Goal: Task Accomplishment & Management: Use online tool/utility

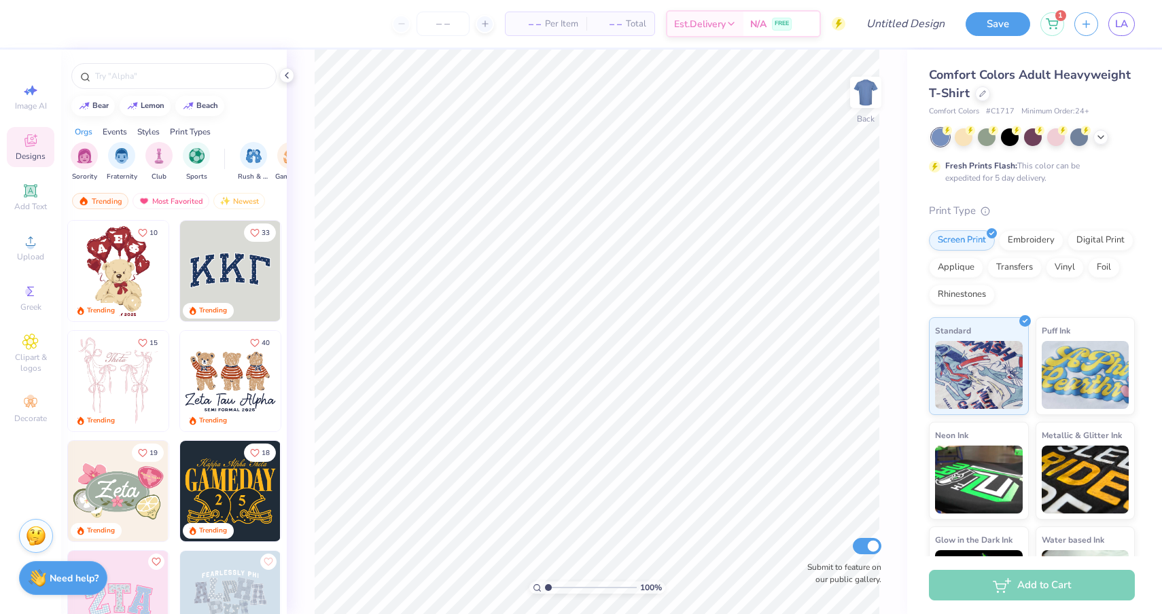
click at [986, 86] on div "Comfort Colors Adult Heavyweight T-Shirt" at bounding box center [1032, 84] width 206 height 37
click at [983, 96] on div at bounding box center [982, 92] width 15 height 15
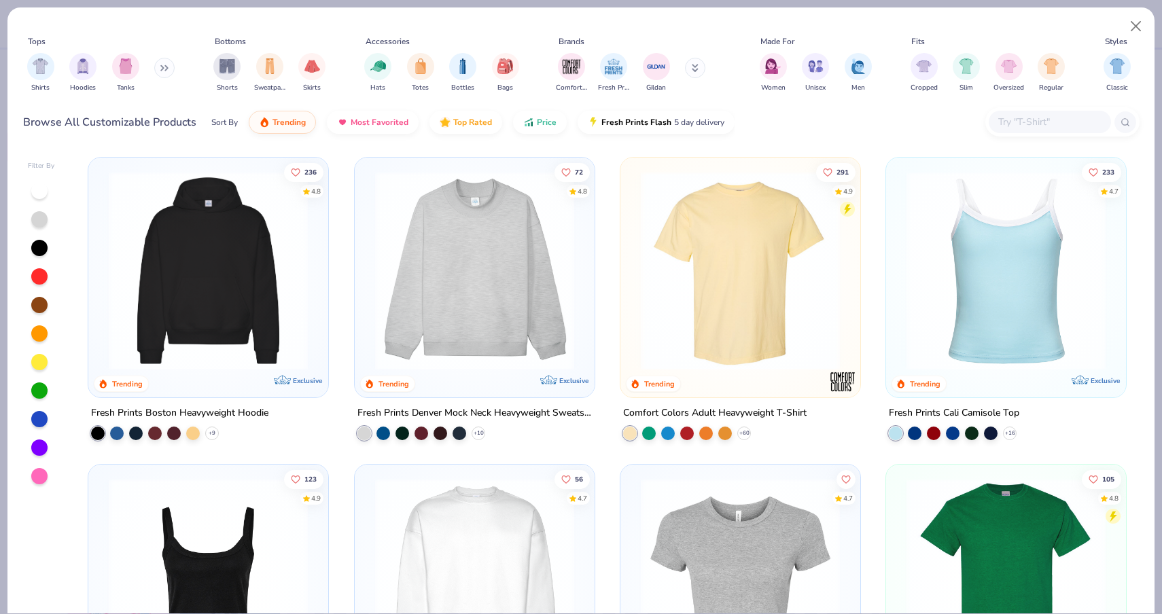
click at [431, 315] on img at bounding box center [474, 270] width 213 height 199
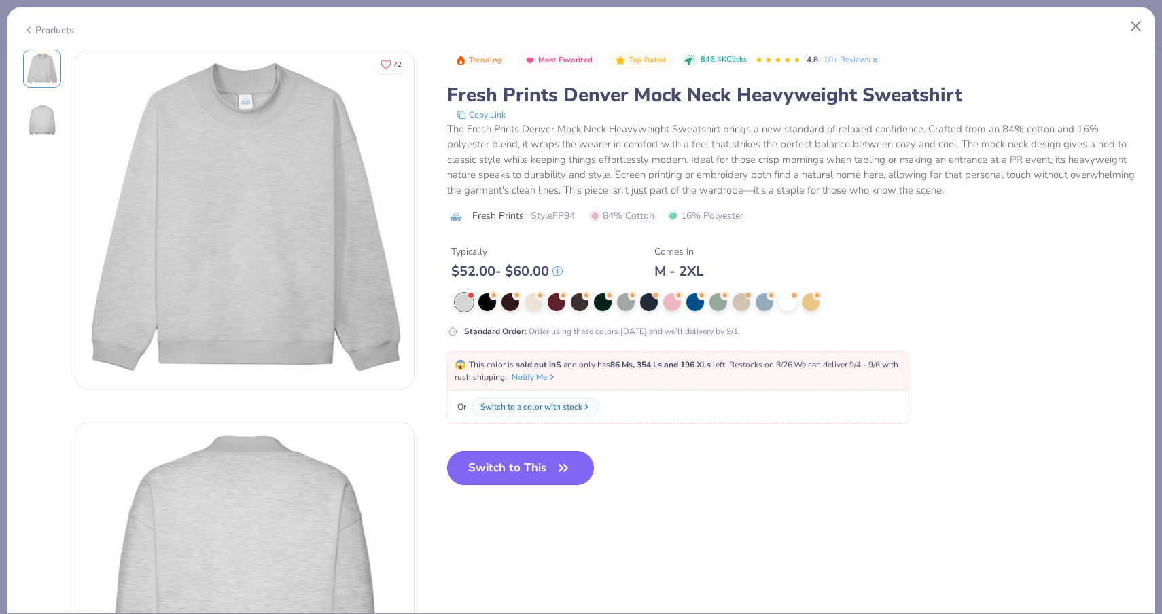
click at [485, 480] on button "Switch to This" at bounding box center [520, 468] width 147 height 34
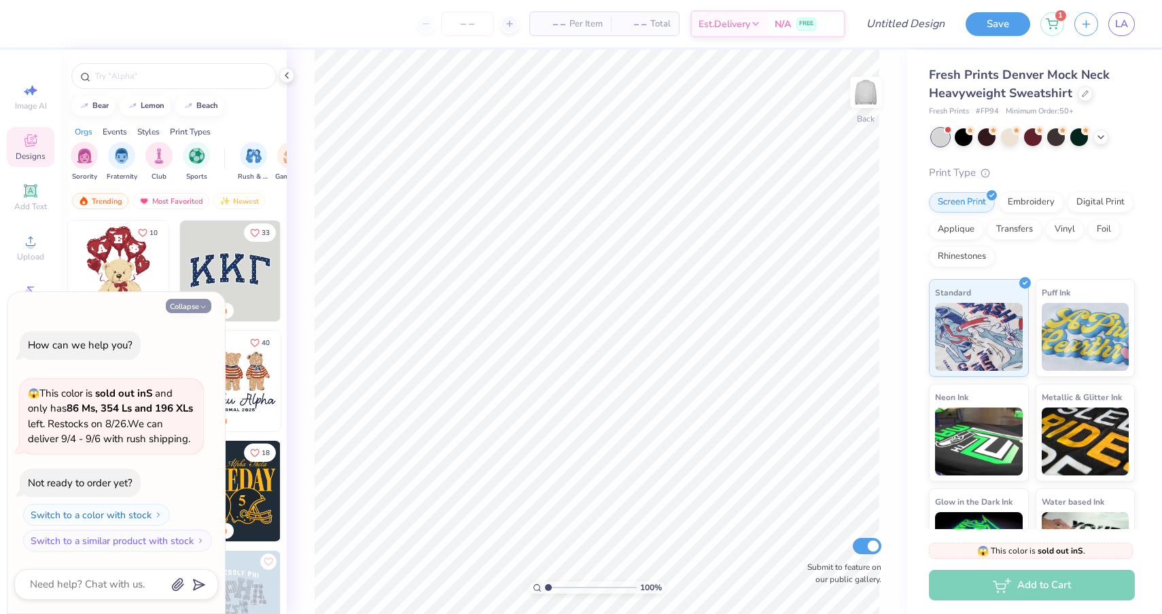
click at [180, 309] on button "Collapse" at bounding box center [189, 306] width 46 height 14
type textarea "x"
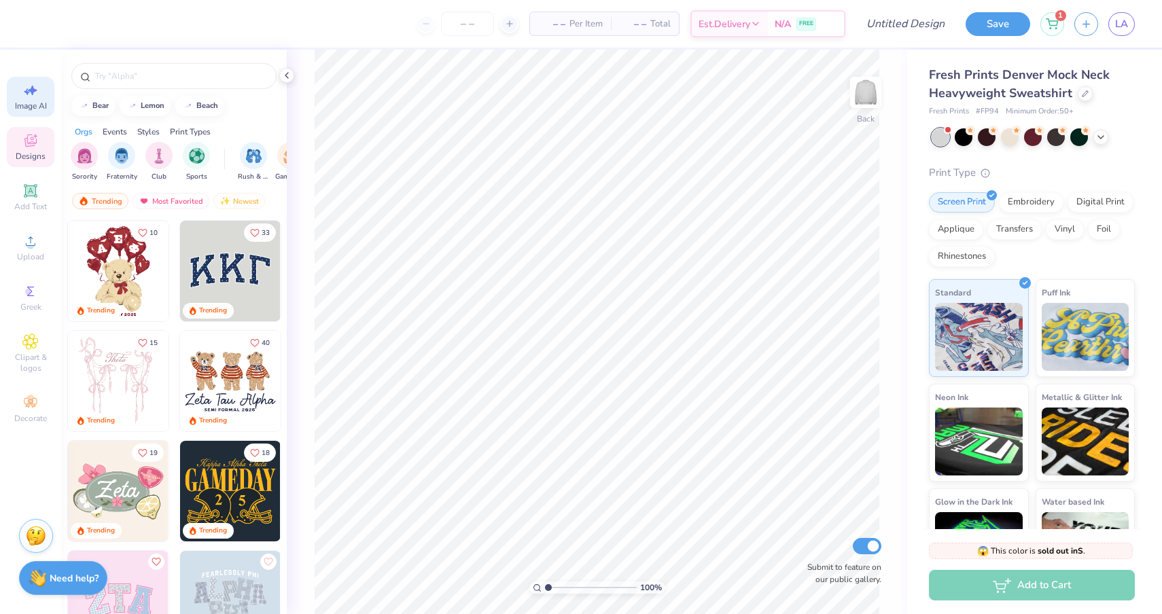
click at [31, 101] on span "Image AI" at bounding box center [31, 106] width 32 height 11
select select "4"
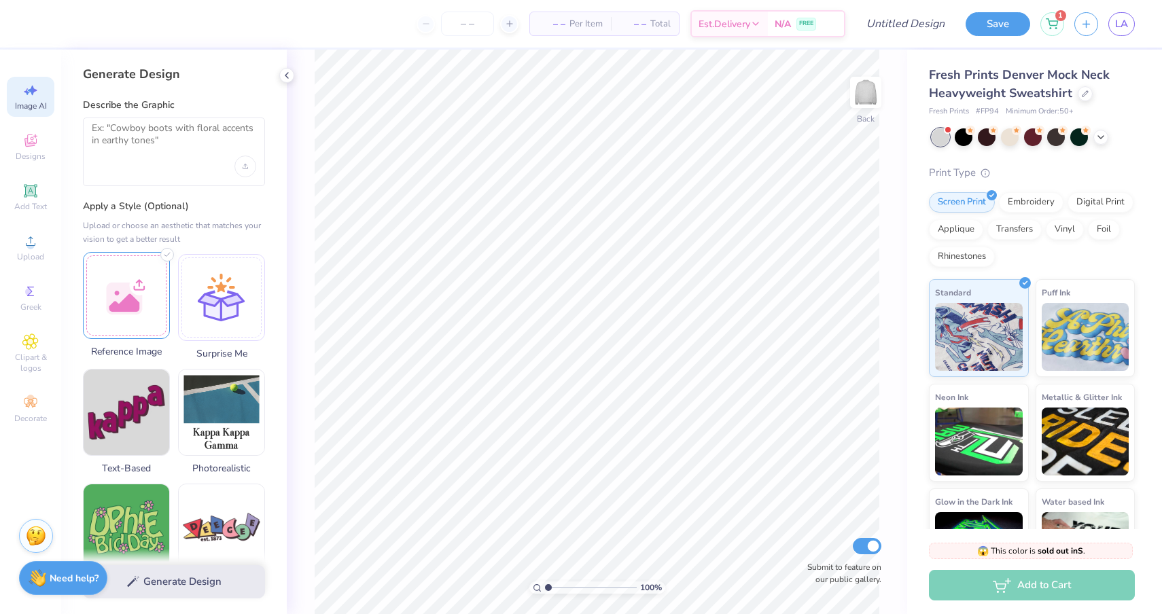
click at [139, 267] on div at bounding box center [126, 295] width 87 height 87
click at [145, 300] on div at bounding box center [126, 295] width 87 height 87
click at [149, 306] on div at bounding box center [126, 295] width 87 height 87
click at [174, 158] on div at bounding box center [174, 152] width 182 height 69
click at [160, 143] on textarea at bounding box center [174, 139] width 164 height 34
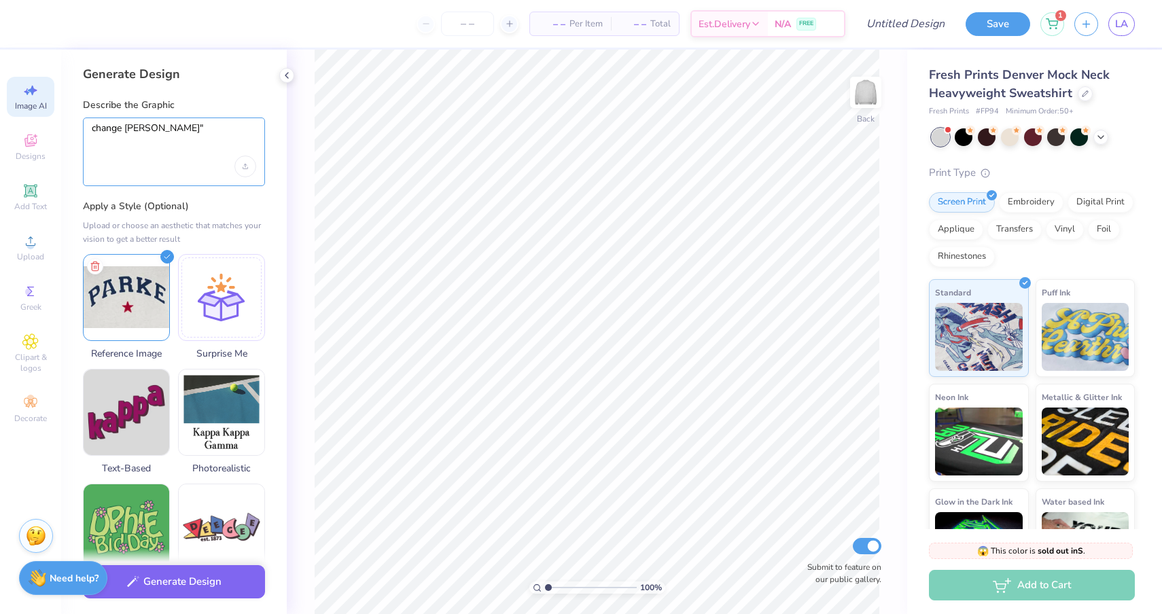
click at [126, 132] on textarea "change [PERSON_NAME]"" at bounding box center [174, 139] width 164 height 34
click at [176, 126] on textarea "change "[PERSON_NAME]"" at bounding box center [174, 139] width 164 height 34
type textarea "change "[PERSON_NAME]" to "CHI O""
click at [186, 590] on button "Generate Design" at bounding box center [174, 578] width 182 height 33
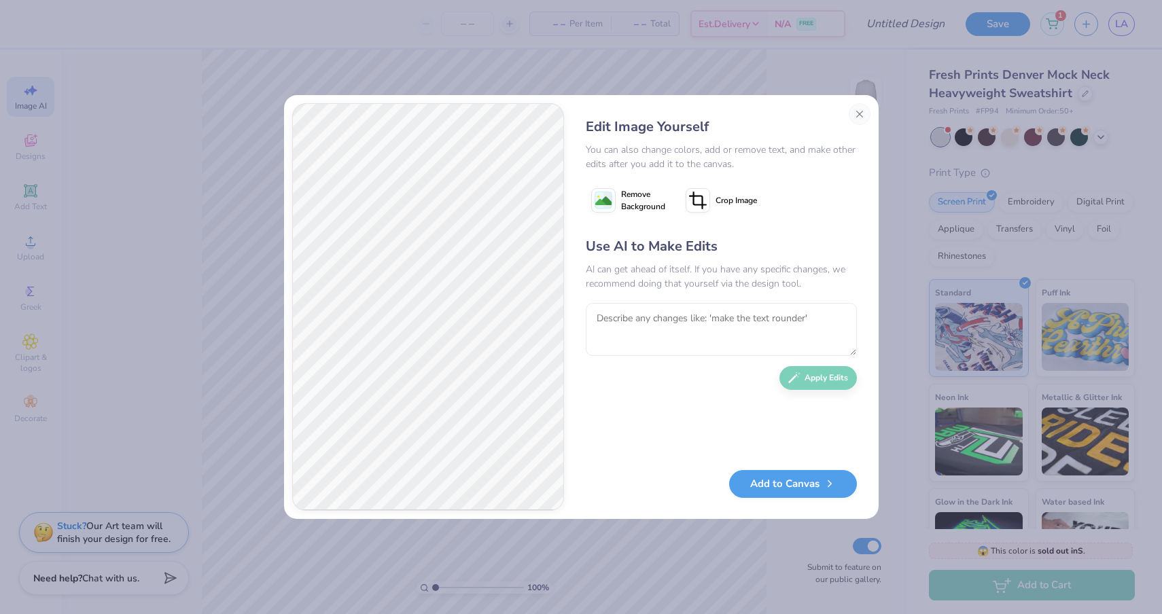
click at [612, 199] on icon at bounding box center [603, 200] width 24 height 24
click at [786, 484] on button "Add to Canvas" at bounding box center [793, 481] width 128 height 28
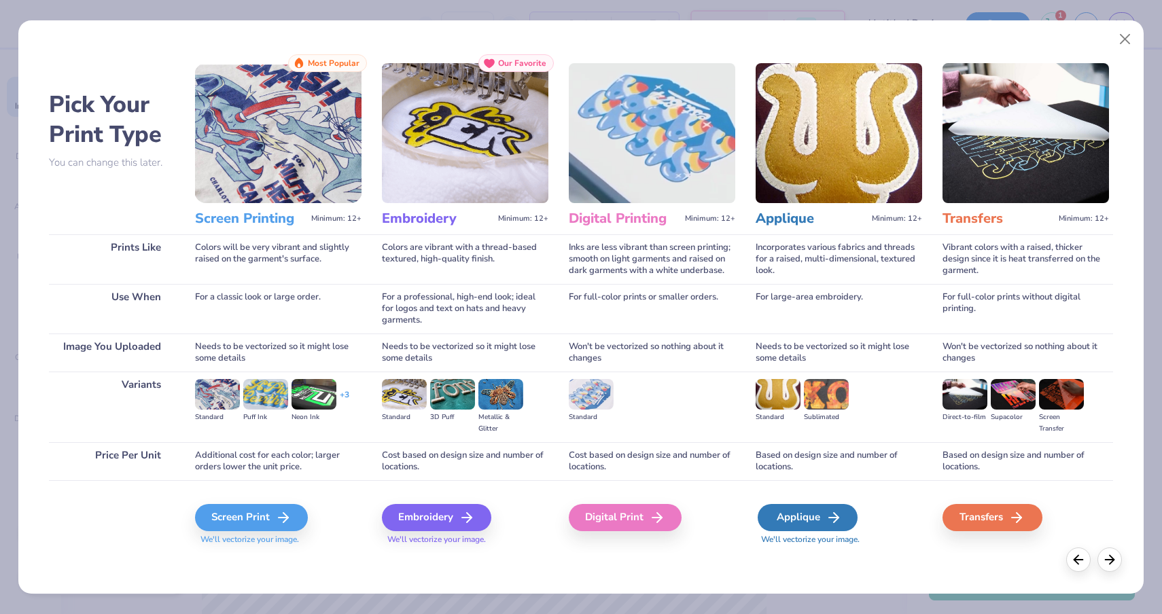
click at [832, 522] on icon at bounding box center [834, 518] width 16 height 16
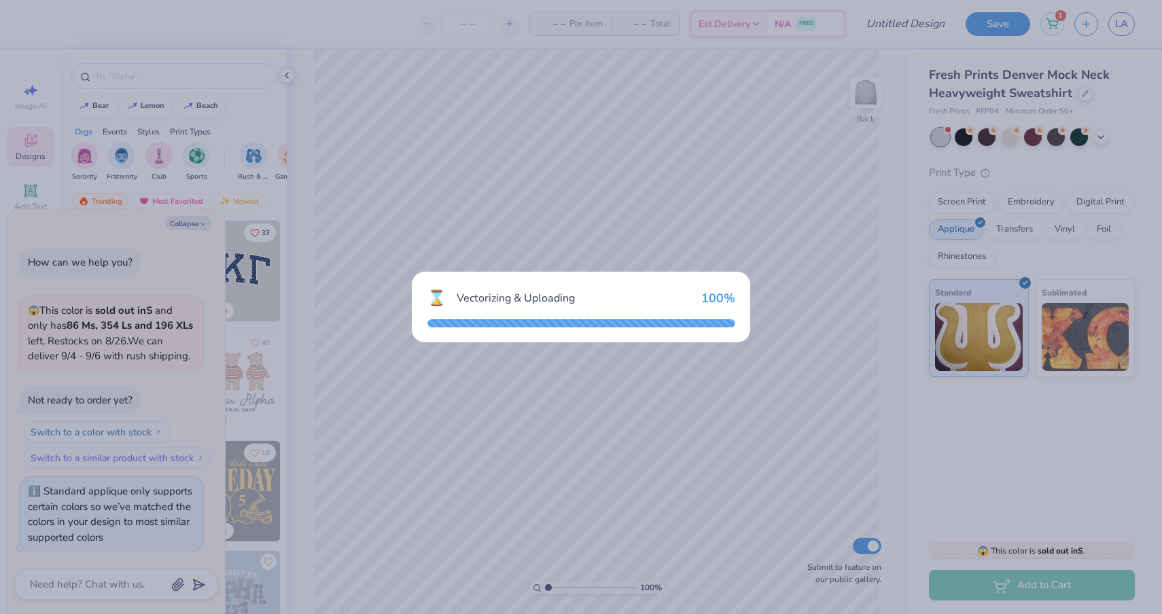
type textarea "x"
